Goal: Transaction & Acquisition: Purchase product/service

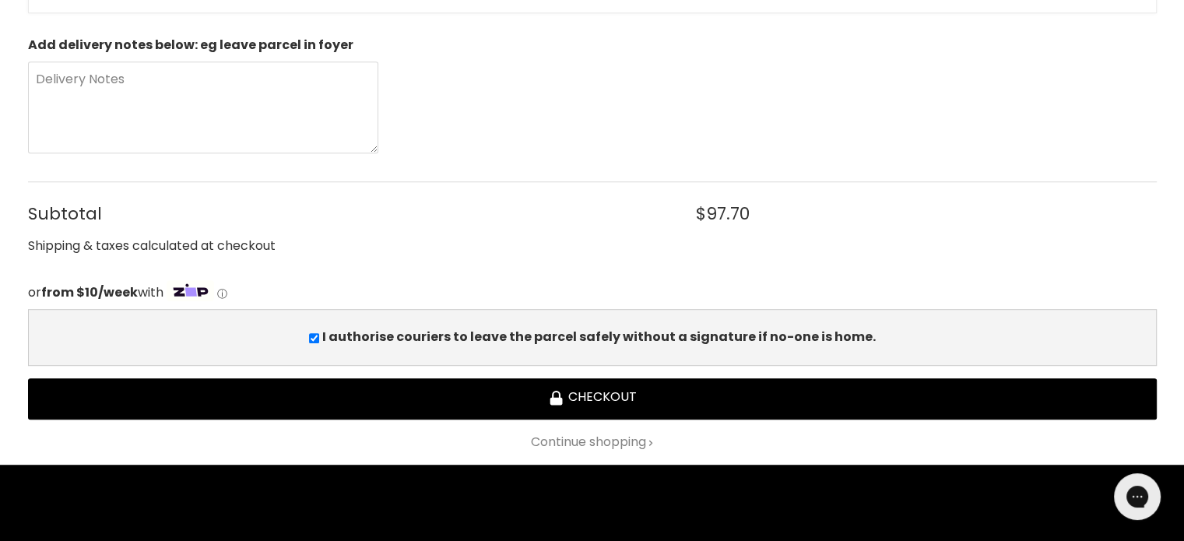
scroll to position [856, 0]
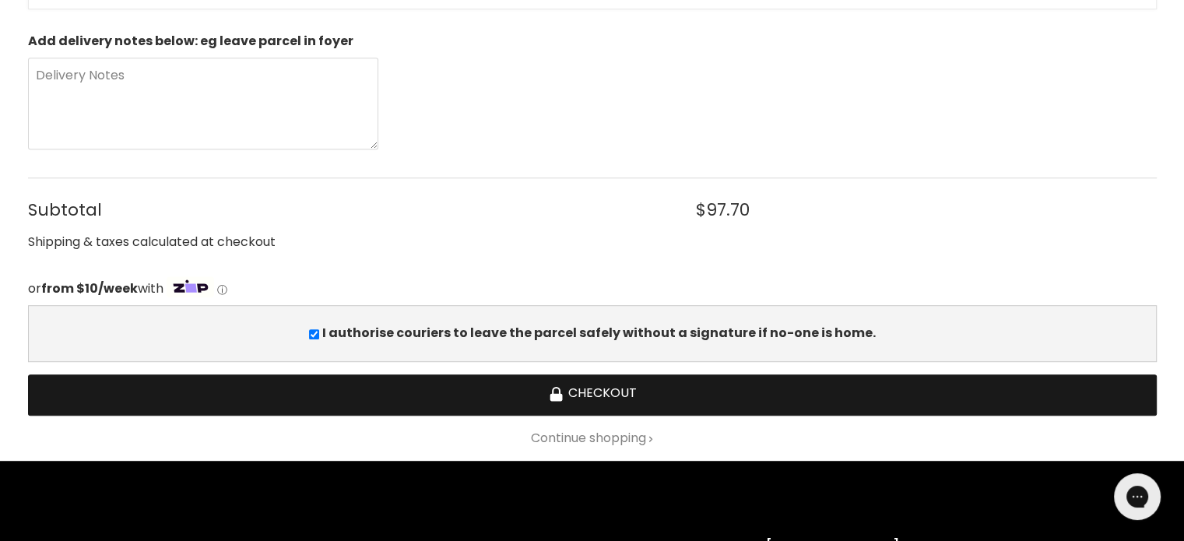
click at [641, 390] on button "Checkout" at bounding box center [592, 394] width 1129 height 41
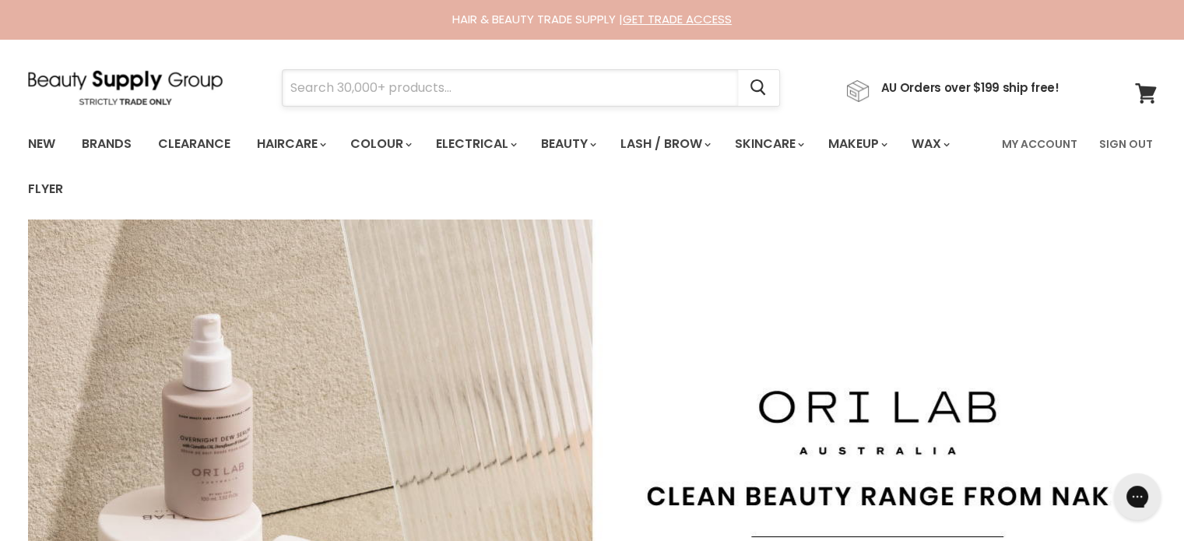
click at [342, 70] on div "Cancel" at bounding box center [531, 88] width 497 height 36
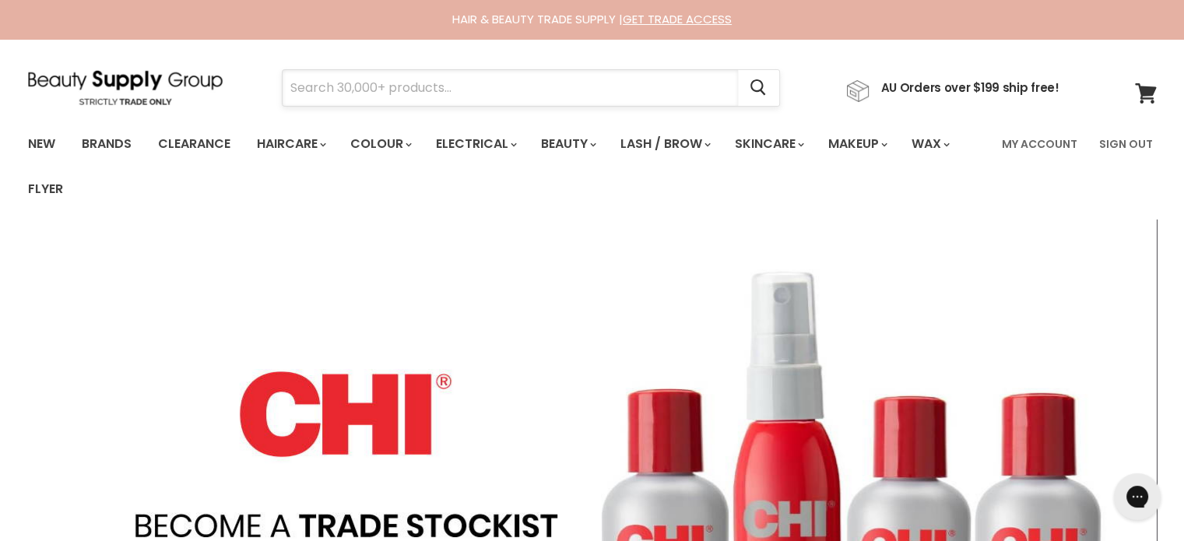
drag, startPoint x: 342, startPoint y: 68, endPoint x: 317, endPoint y: 86, distance: 31.3
click at [317, 86] on input "Search" at bounding box center [510, 88] width 455 height 36
paste input "MilkShake Colour Care Maintainer"
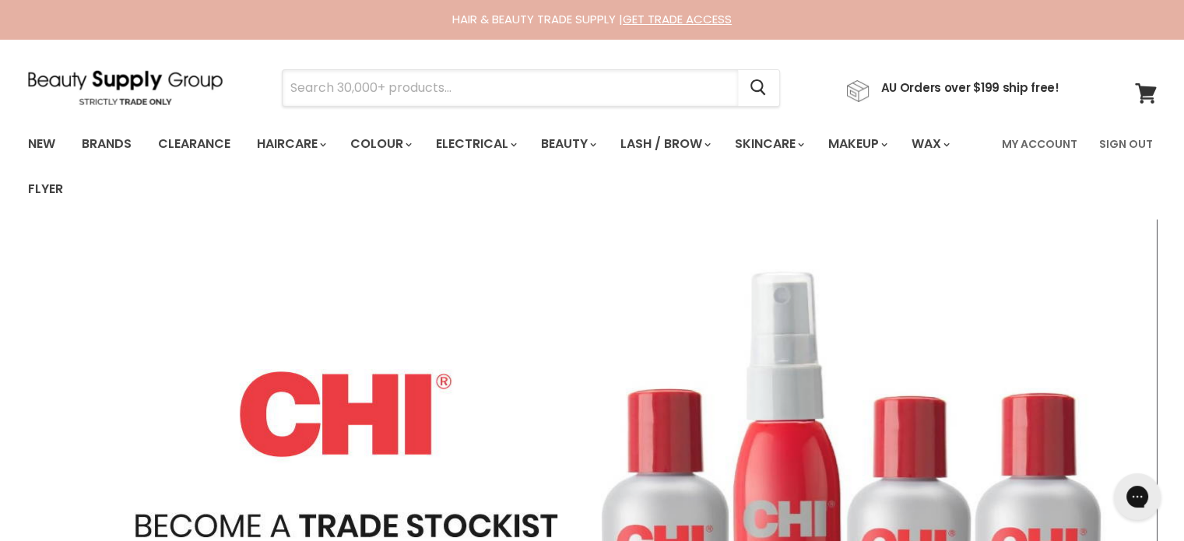
type input "MilkShake Colour Care Maintainer"
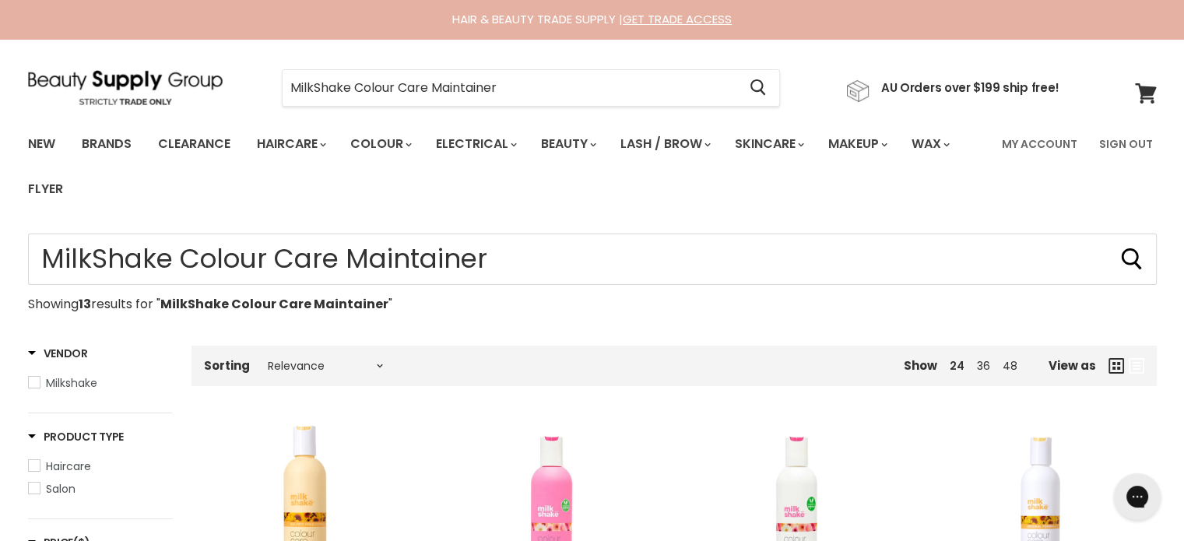
type input "MilkShake Colour Care Maintainer"
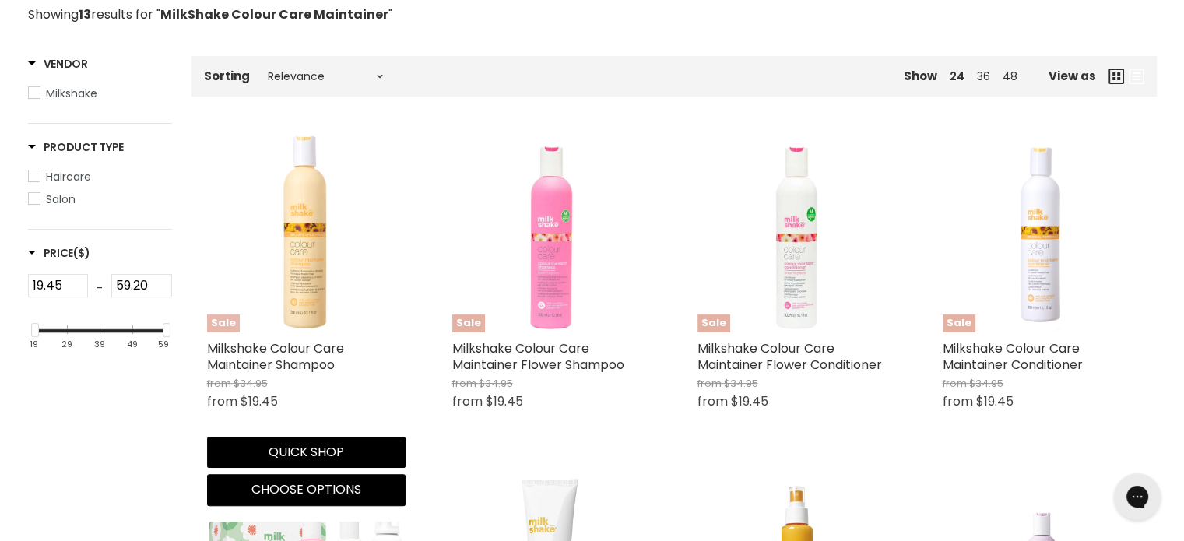
scroll to position [389, 0]
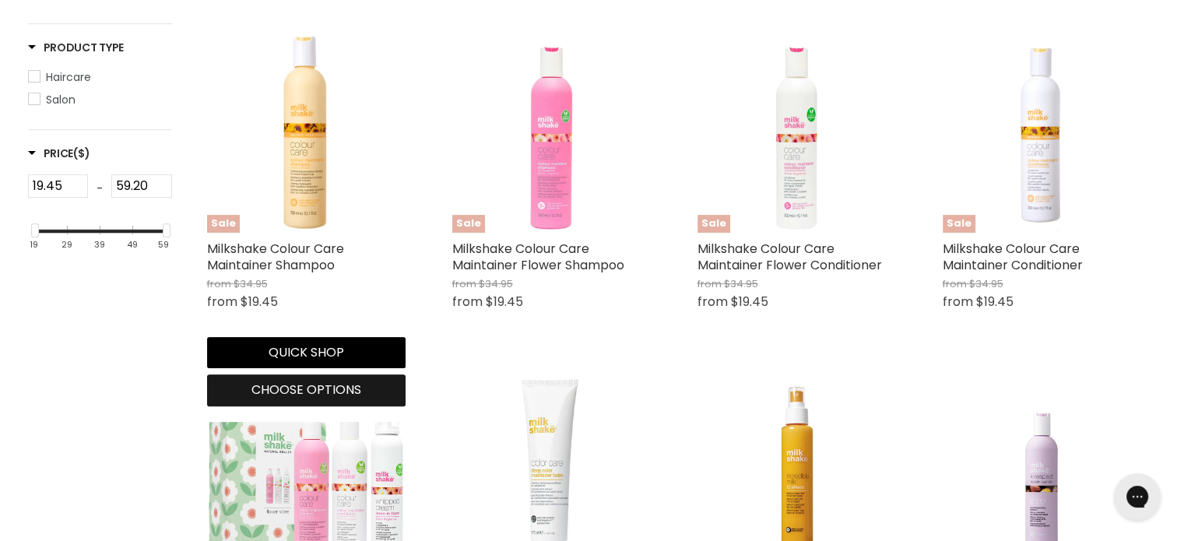
click at [320, 393] on span "Choose options" at bounding box center [306, 390] width 110 height 18
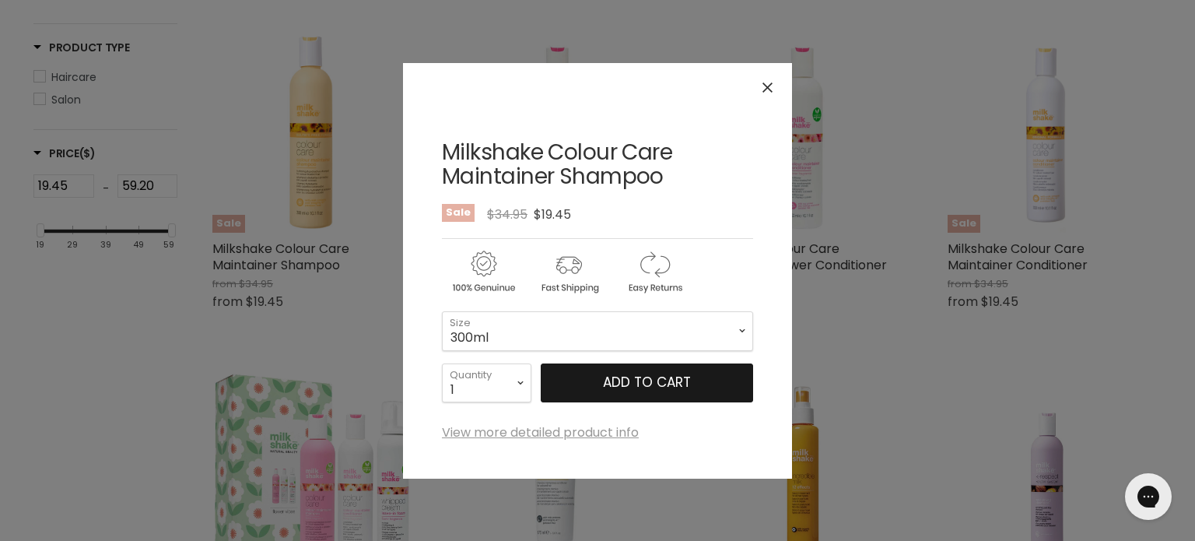
click at [637, 376] on span "Add to cart" at bounding box center [647, 382] width 88 height 19
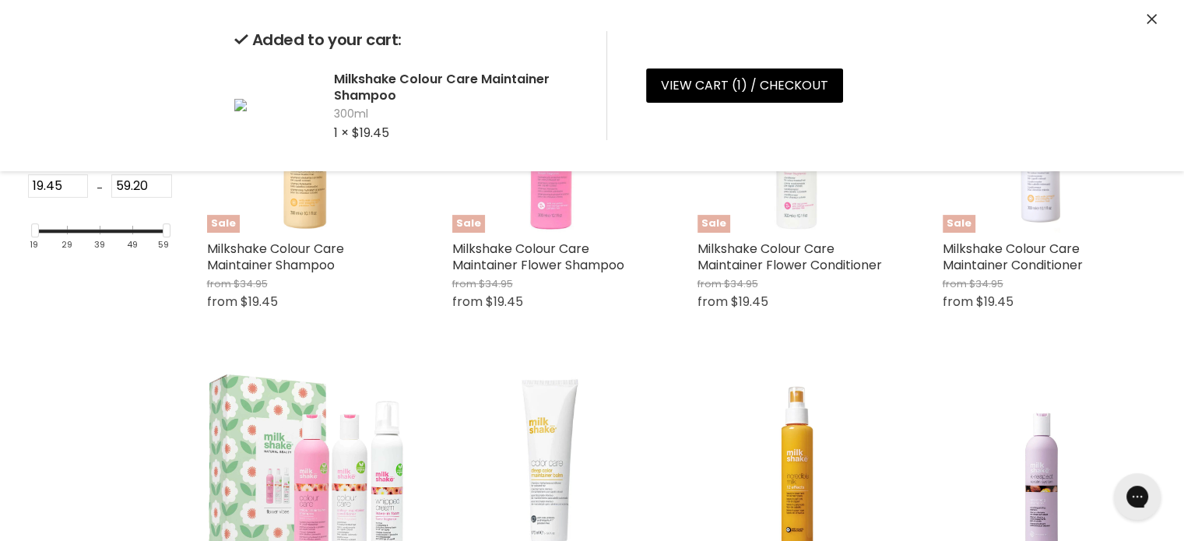
click at [1154, 12] on button "Close" at bounding box center [1151, 20] width 10 height 16
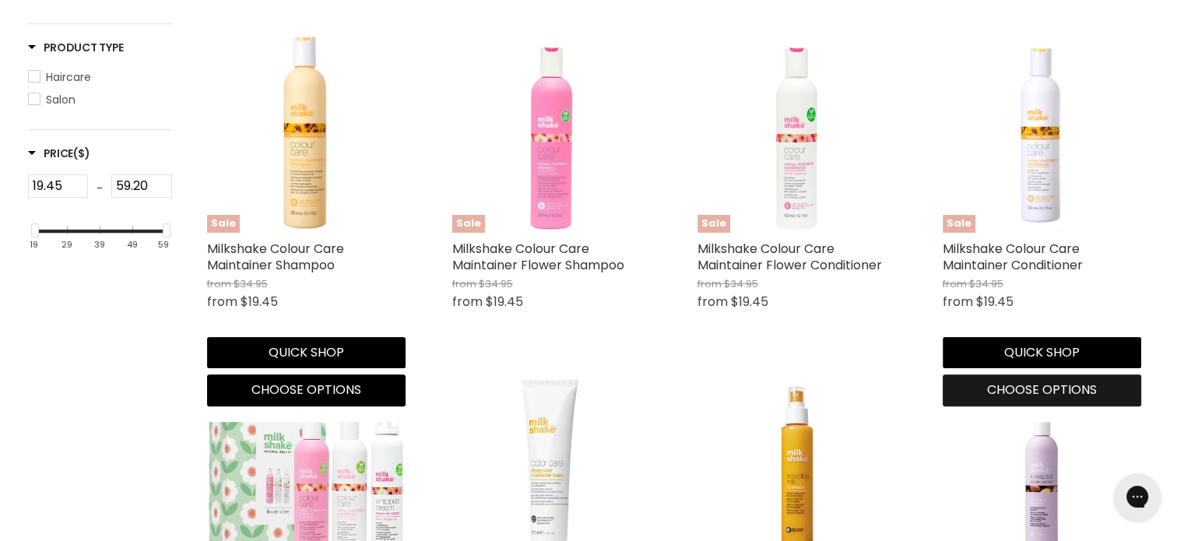
click at [1029, 395] on span "Choose options" at bounding box center [1042, 390] width 110 height 18
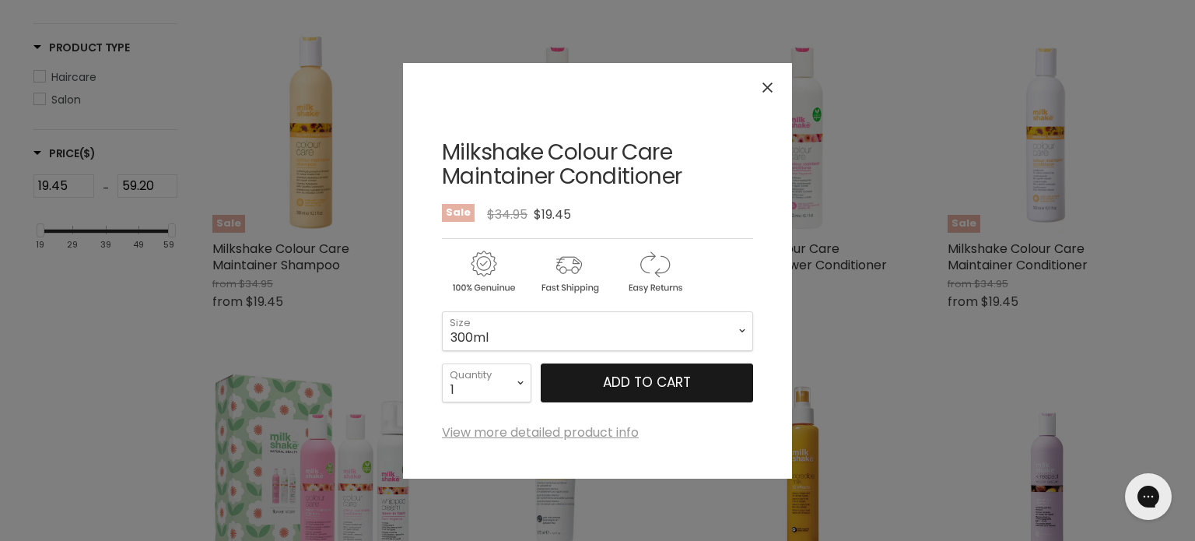
click at [637, 373] on span "Add to cart" at bounding box center [647, 382] width 88 height 19
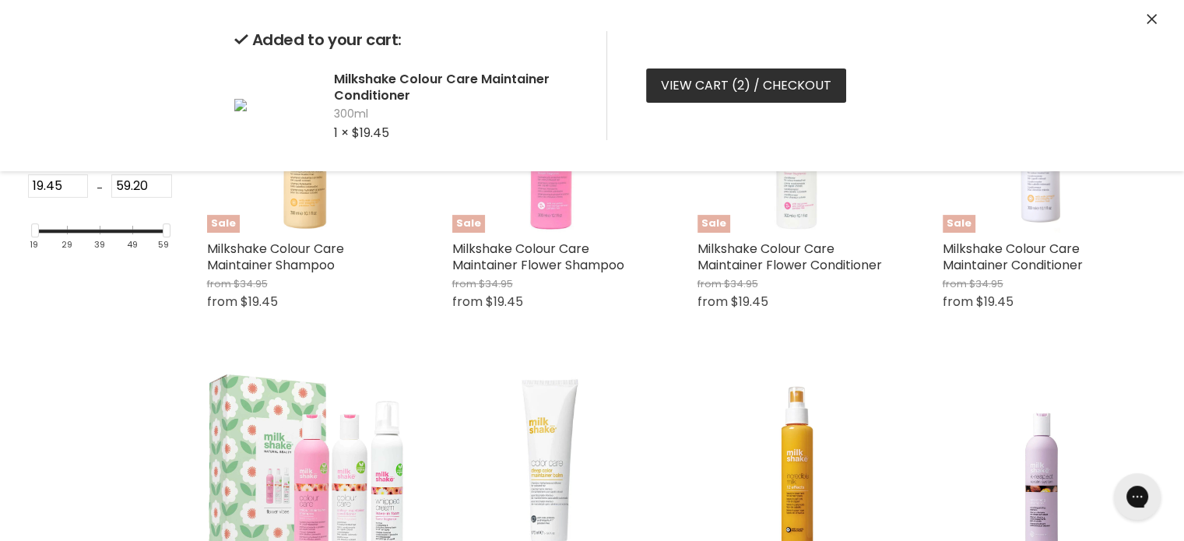
click at [704, 90] on link "View cart ( 2 ) / Checkout" at bounding box center [746, 85] width 200 height 34
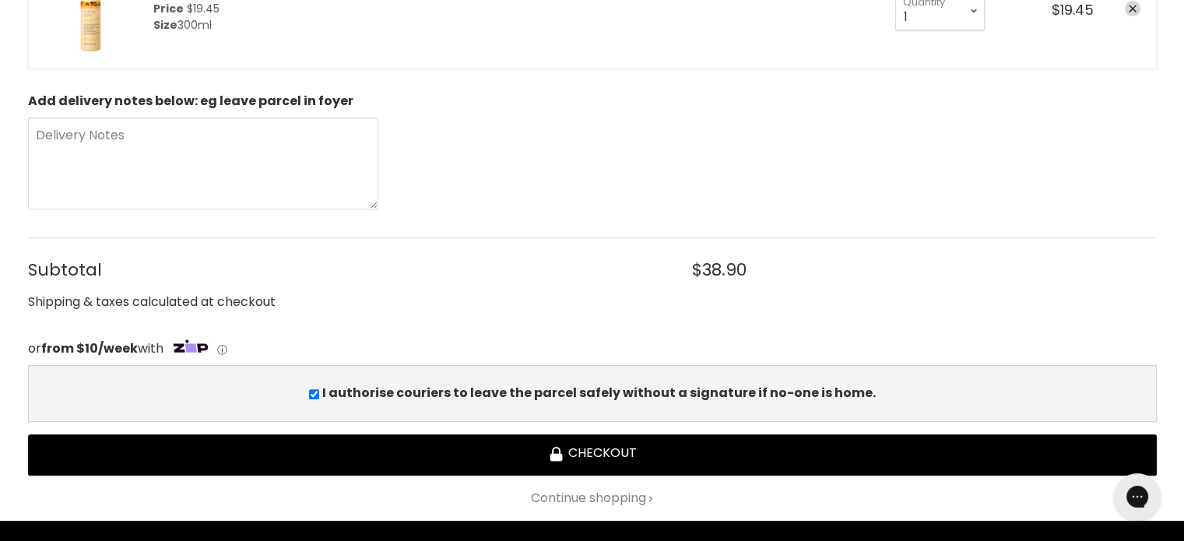
scroll to position [623, 0]
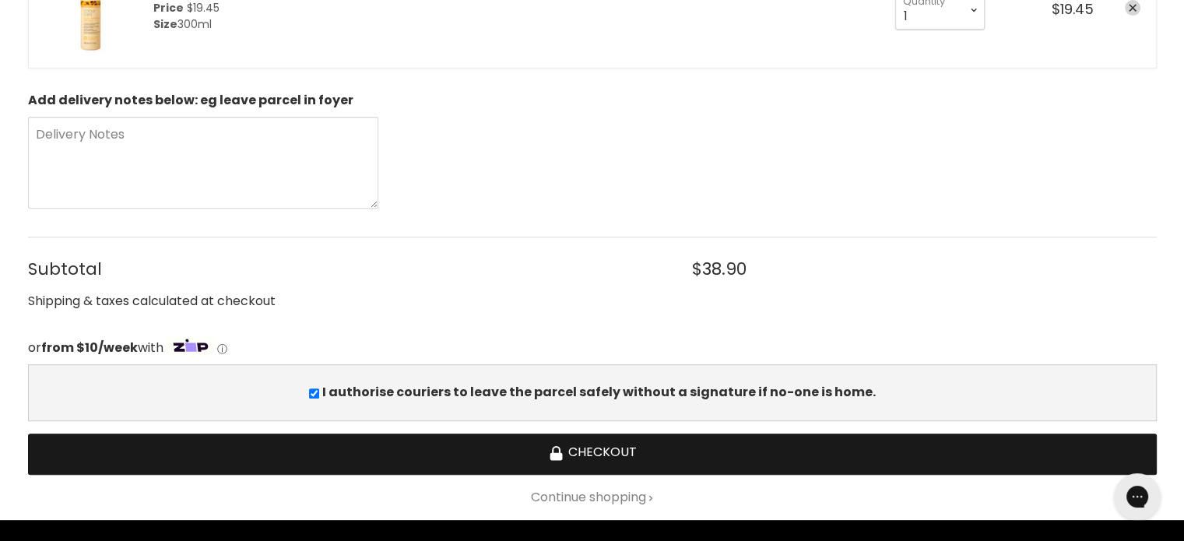
click at [616, 448] on button "Checkout" at bounding box center [592, 454] width 1129 height 41
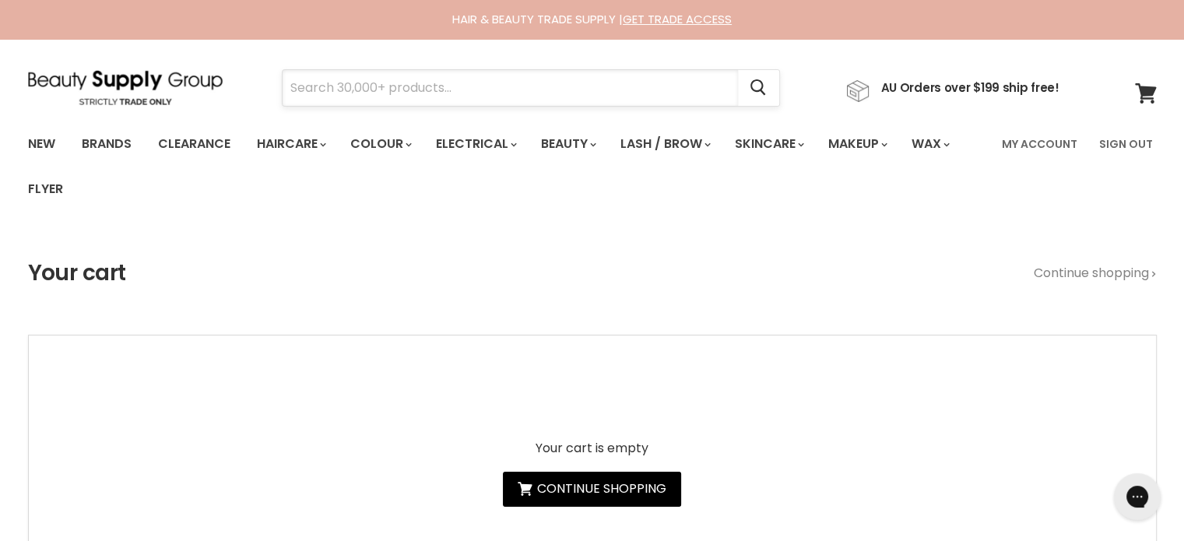
click at [355, 82] on input "Search" at bounding box center [510, 88] width 455 height 36
paste input "milk_shake Whipped Cream"
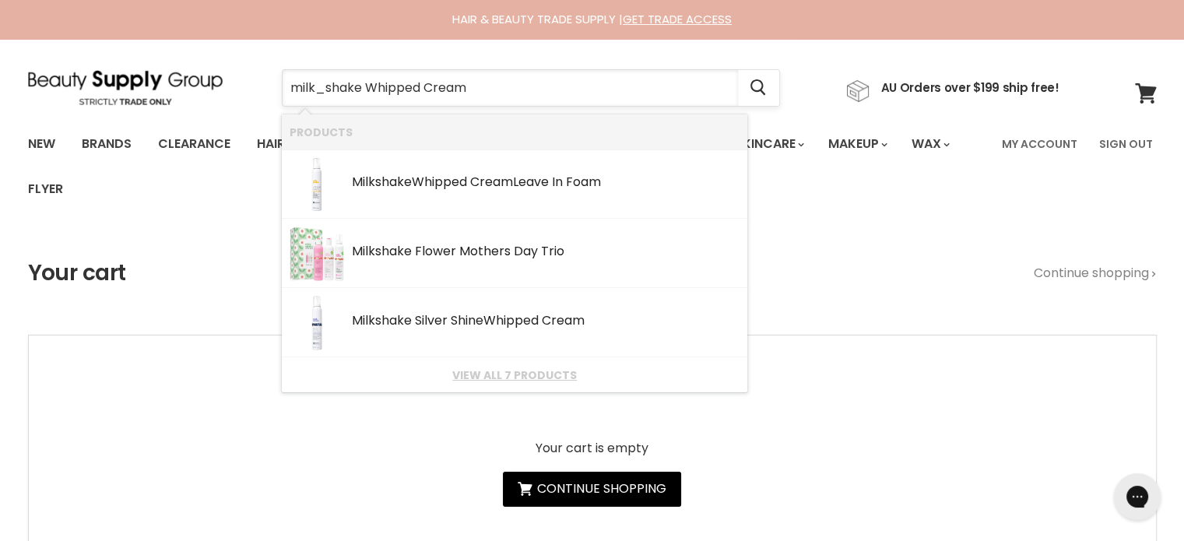
click at [327, 86] on input "milk_shake Whipped Cream" at bounding box center [510, 88] width 455 height 36
click at [448, 183] on b "Whipped" at bounding box center [439, 182] width 55 height 18
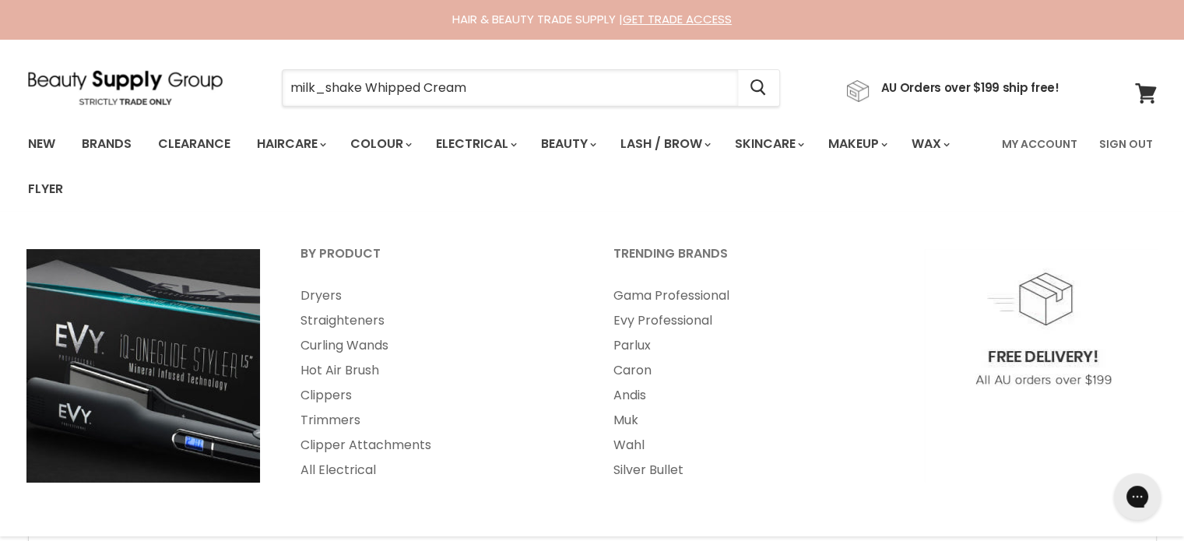
type input "milk_shake Whipped Cream"
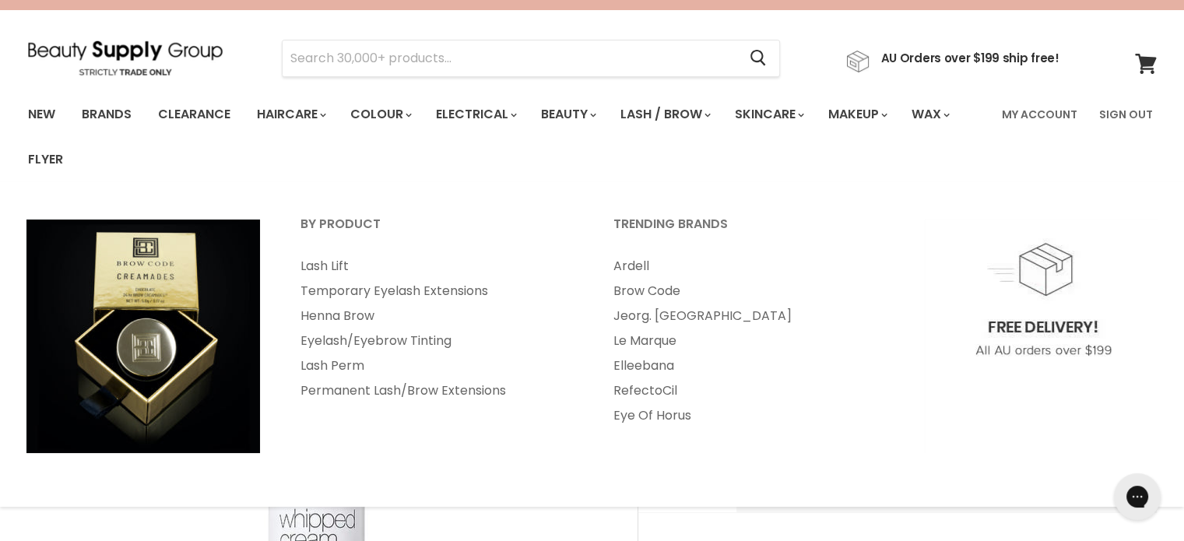
scroll to position [156, 0]
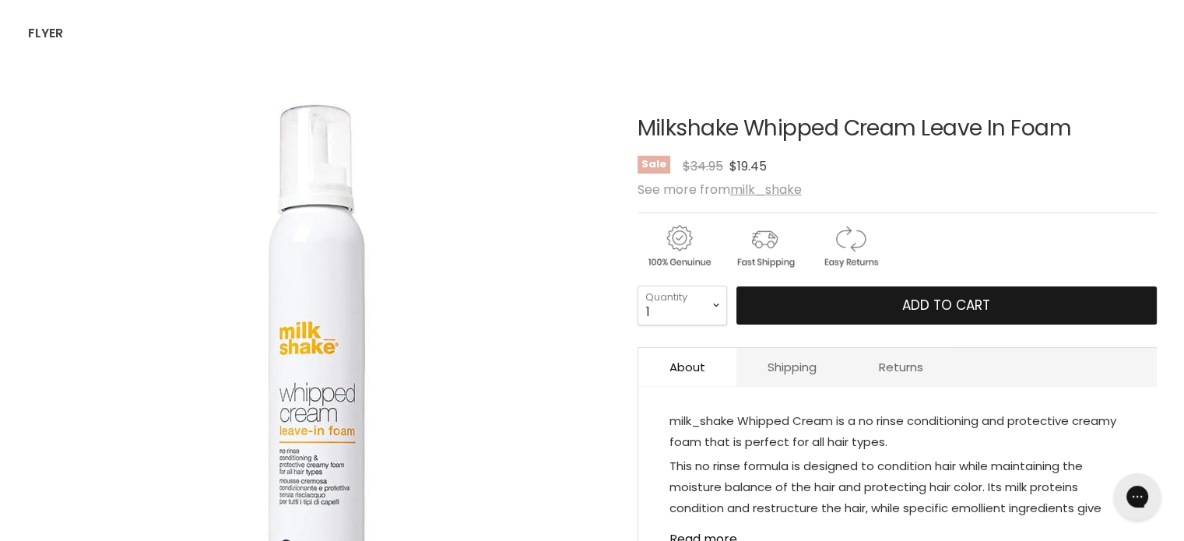
click at [889, 304] on button "Add to cart" at bounding box center [946, 305] width 420 height 39
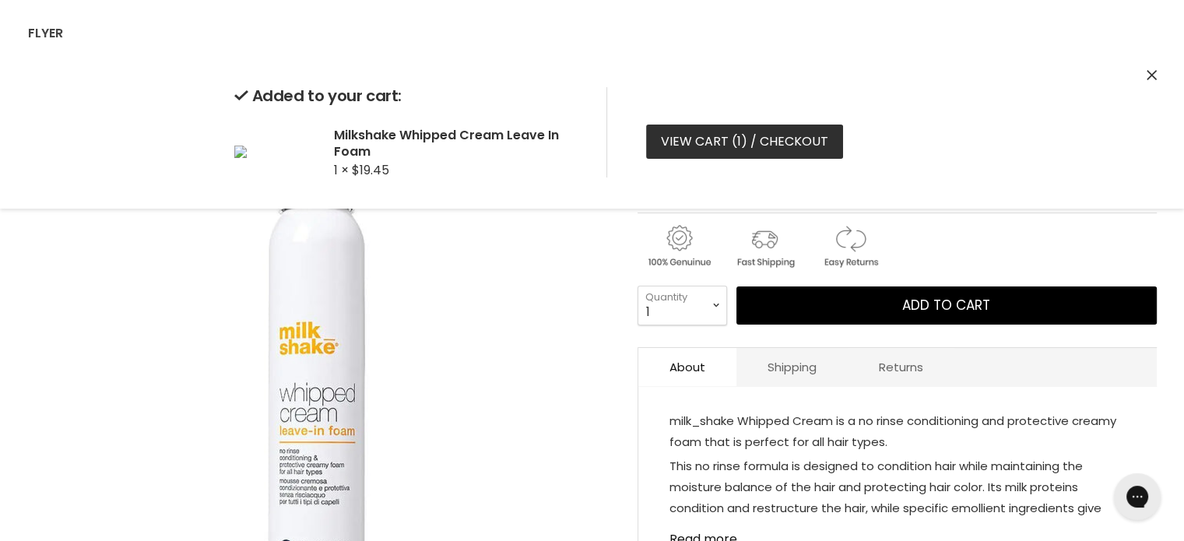
click at [691, 136] on link "View cart ( 1 ) / Checkout" at bounding box center [744, 142] width 197 height 34
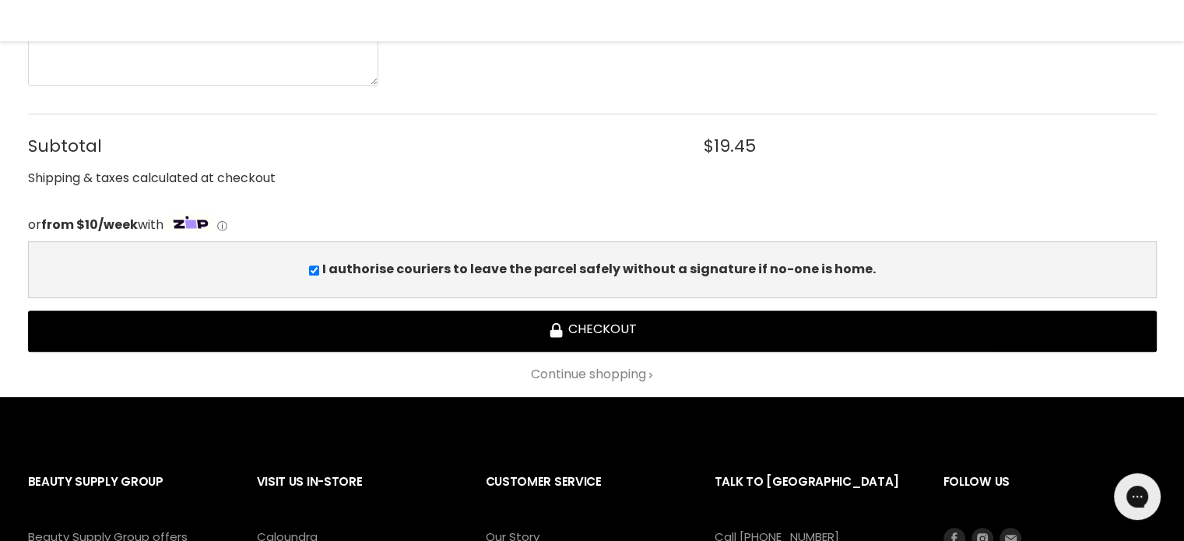
scroll to position [545, 0]
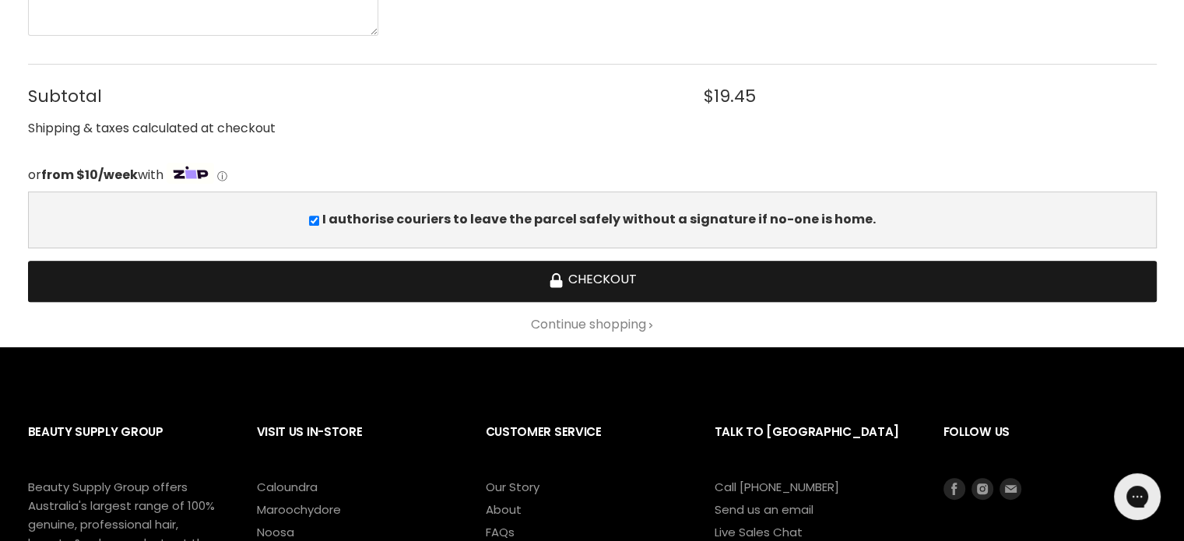
click at [628, 286] on button "Checkout" at bounding box center [592, 281] width 1129 height 41
